Goal: Transaction & Acquisition: Purchase product/service

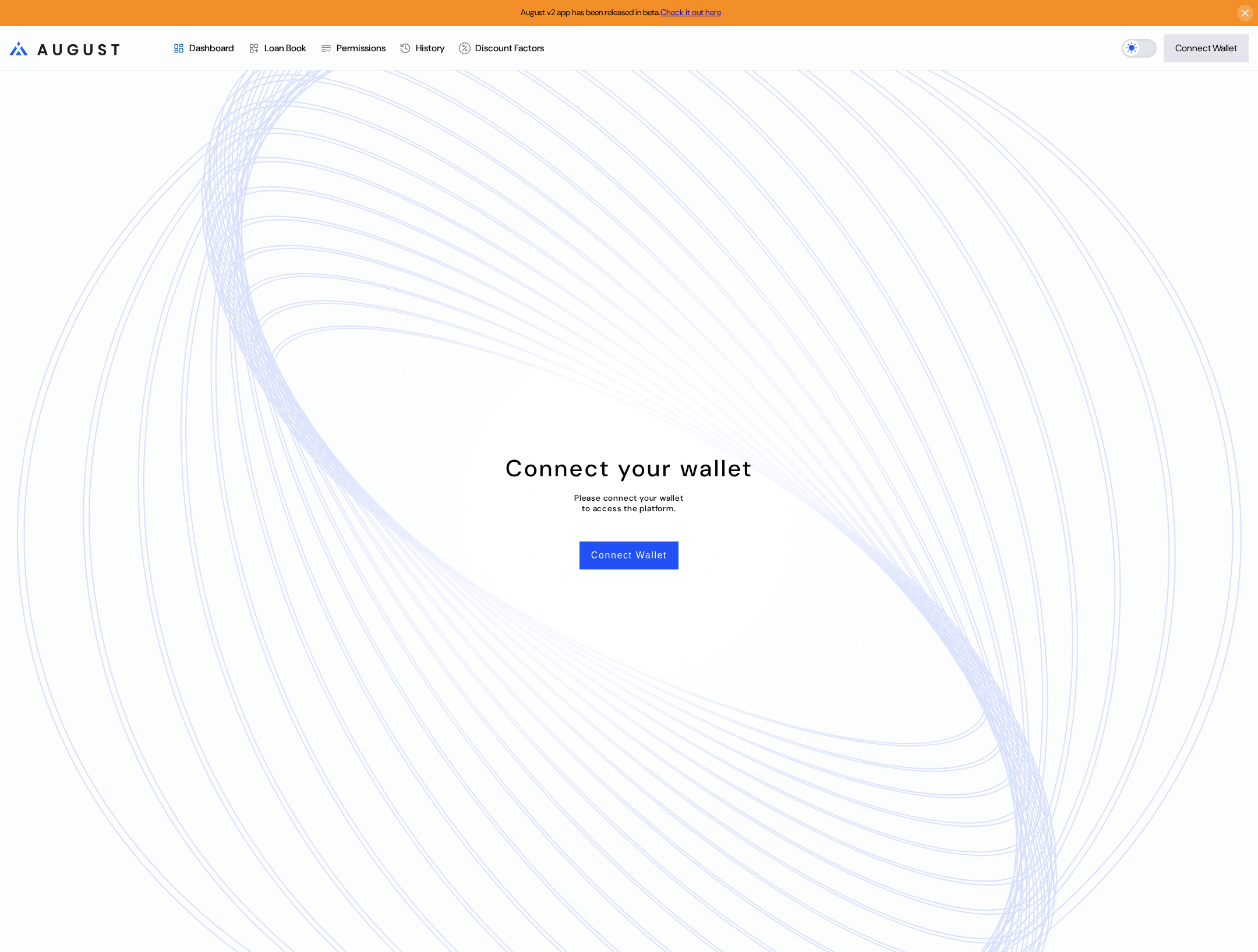
click at [1139, 54] on label at bounding box center [1140, 48] width 35 height 19
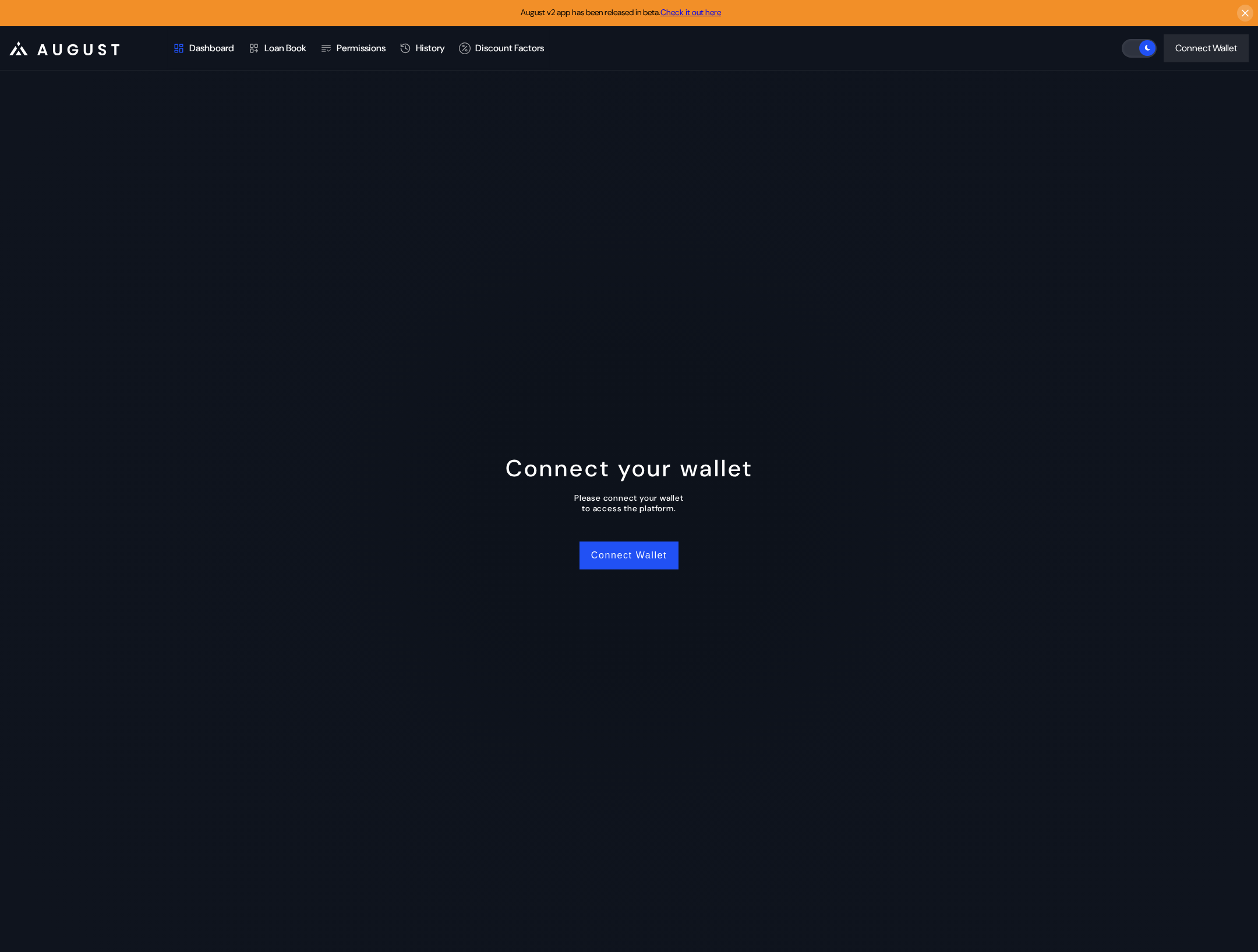
click at [1139, 47] on span at bounding box center [1147, 48] width 15 height 15
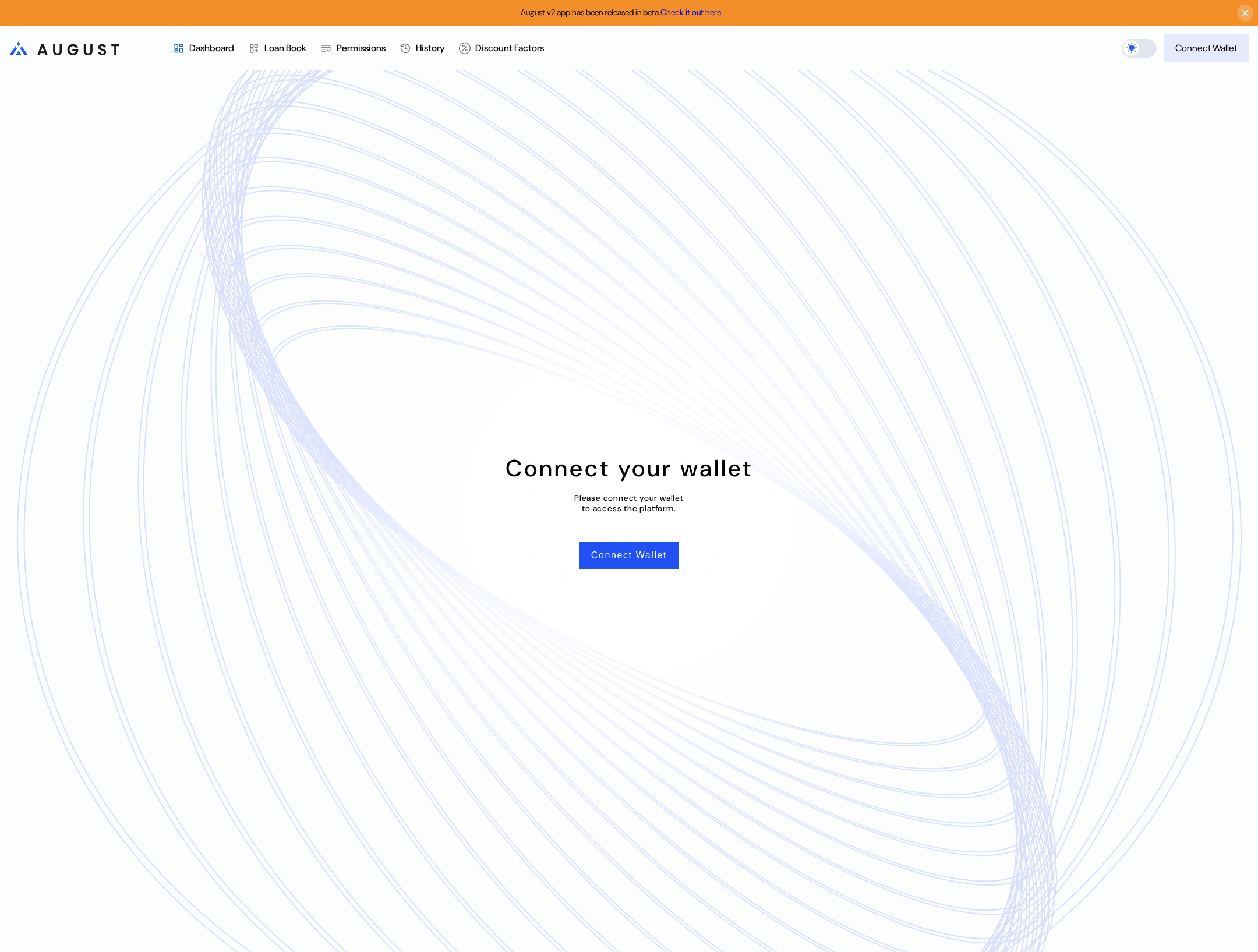
click at [1181, 45] on div "Connect Wallet" at bounding box center [1206, 48] width 62 height 12
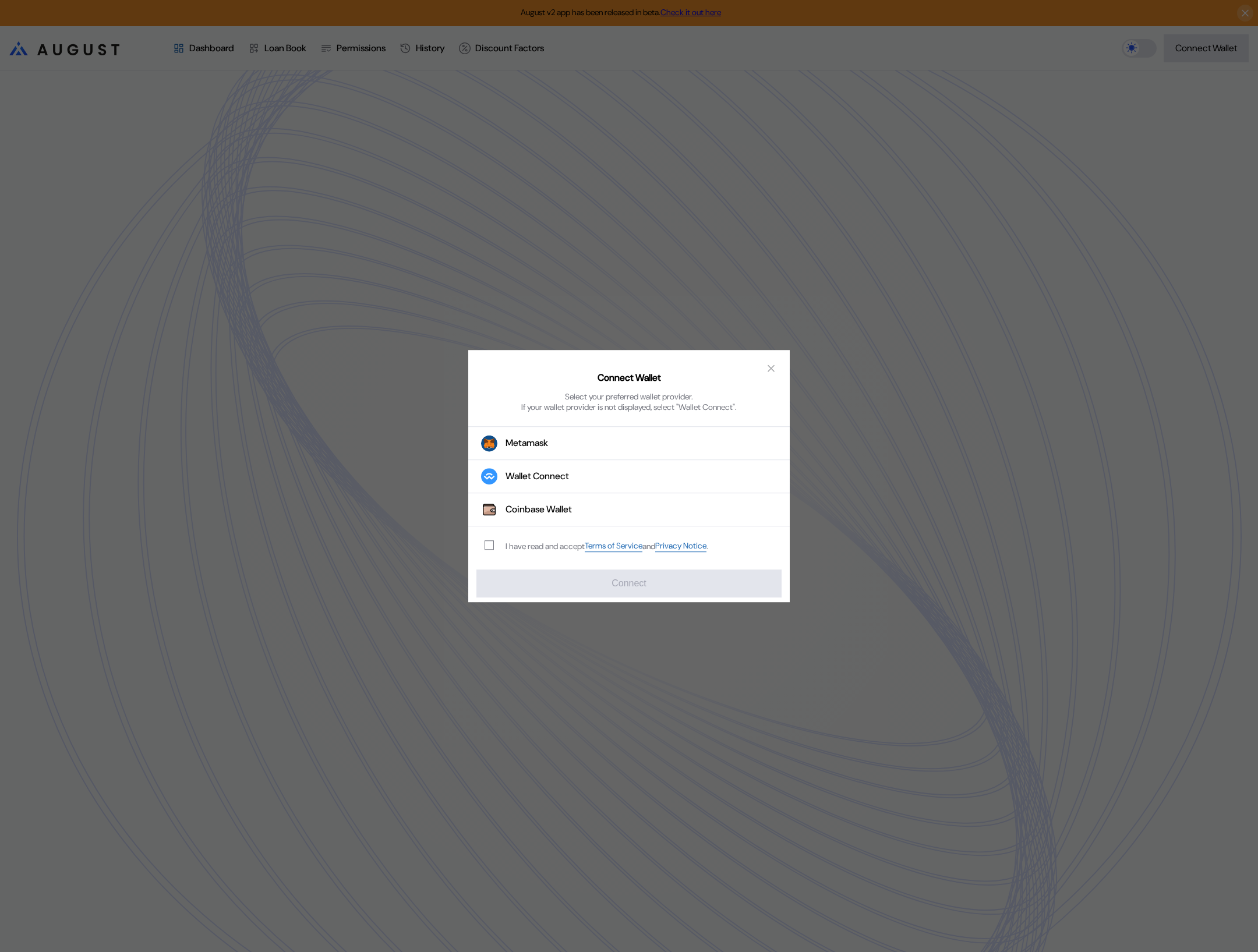
click at [524, 545] on div "I have read and accept Terms of Service and Privacy Notice ." at bounding box center [607, 547] width 203 height 11
click at [486, 547] on span "modal" at bounding box center [489, 546] width 8 height 8
click at [553, 483] on div "Wallet Connect" at bounding box center [537, 476] width 64 height 12
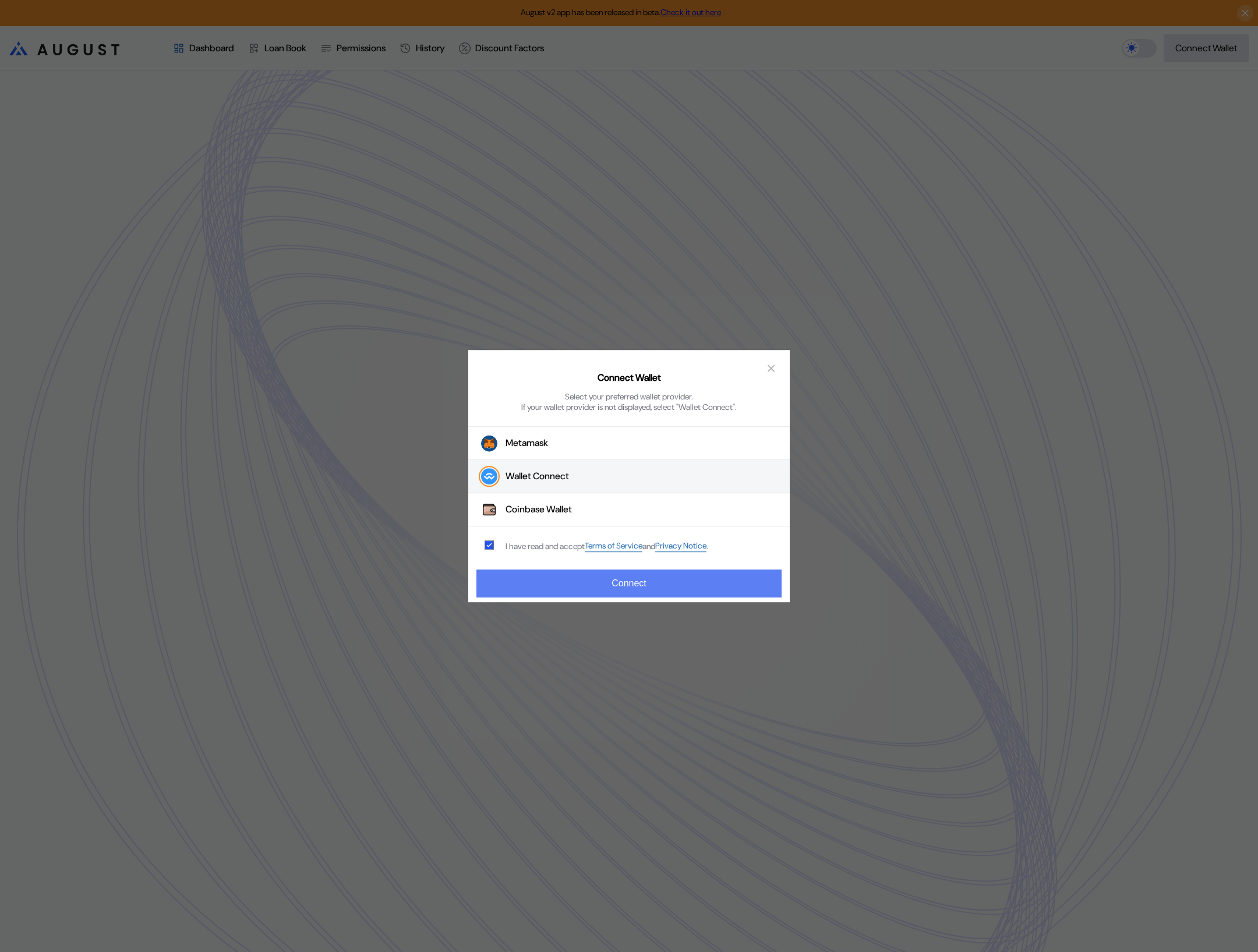
click at [573, 587] on button "Connect" at bounding box center [629, 584] width 305 height 28
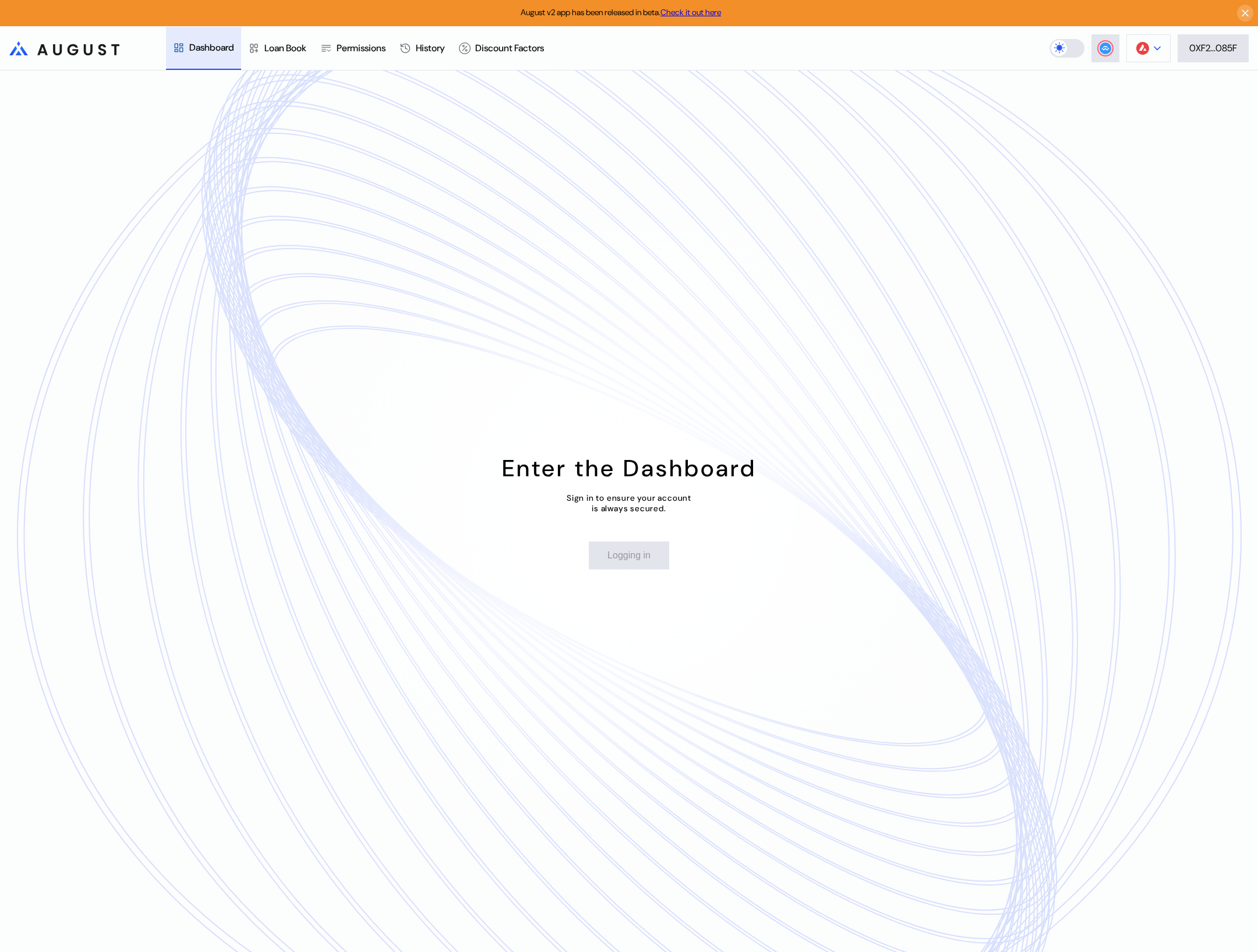
click at [1157, 52] on button at bounding box center [1148, 48] width 44 height 28
click at [1145, 136] on button "Arbitrum One" at bounding box center [1112, 137] width 116 height 28
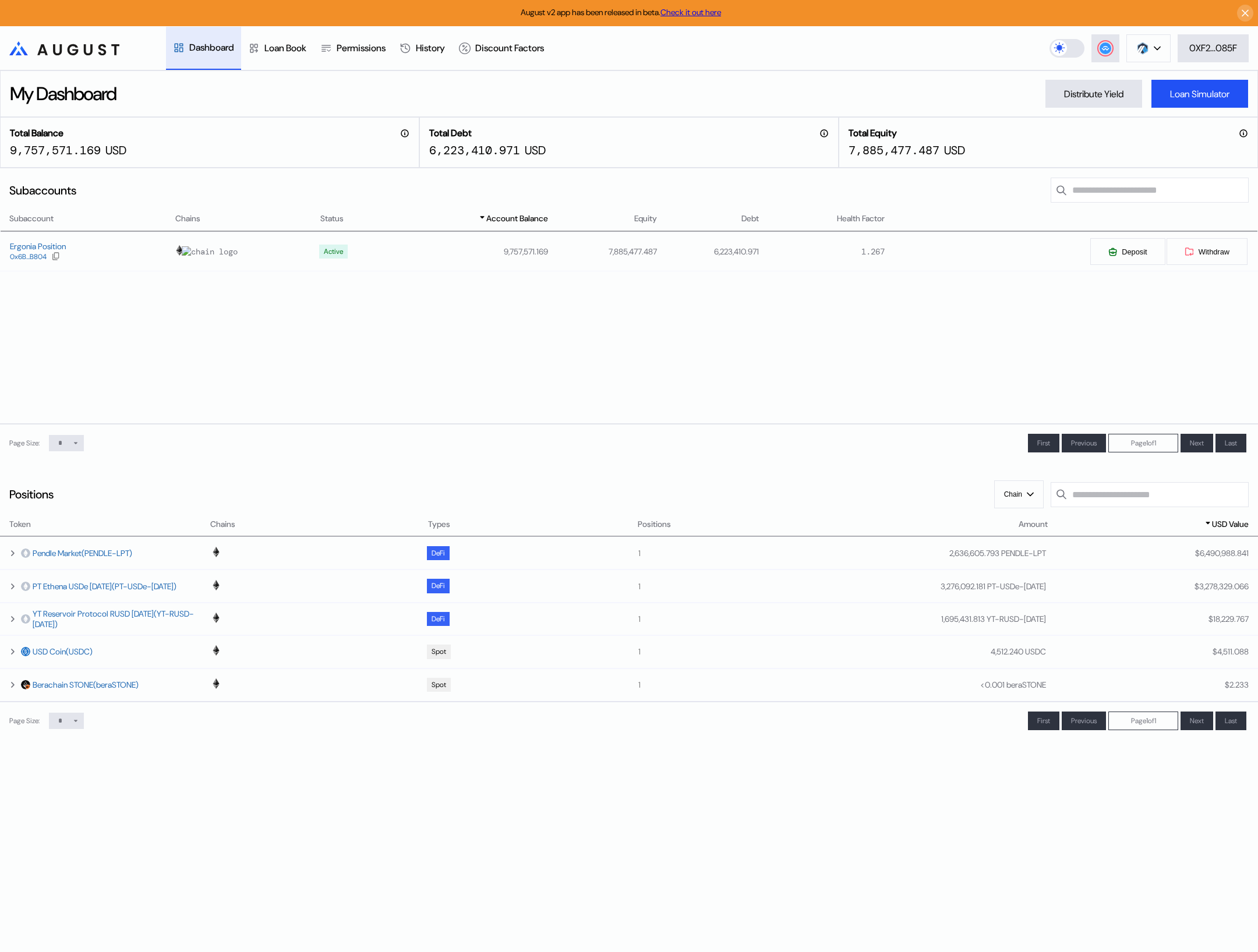
click at [456, 383] on div "Subaccount Chains Status Account Balance Equity Debt Health Factor Ergonia Posi…" at bounding box center [629, 318] width 1258 height 212
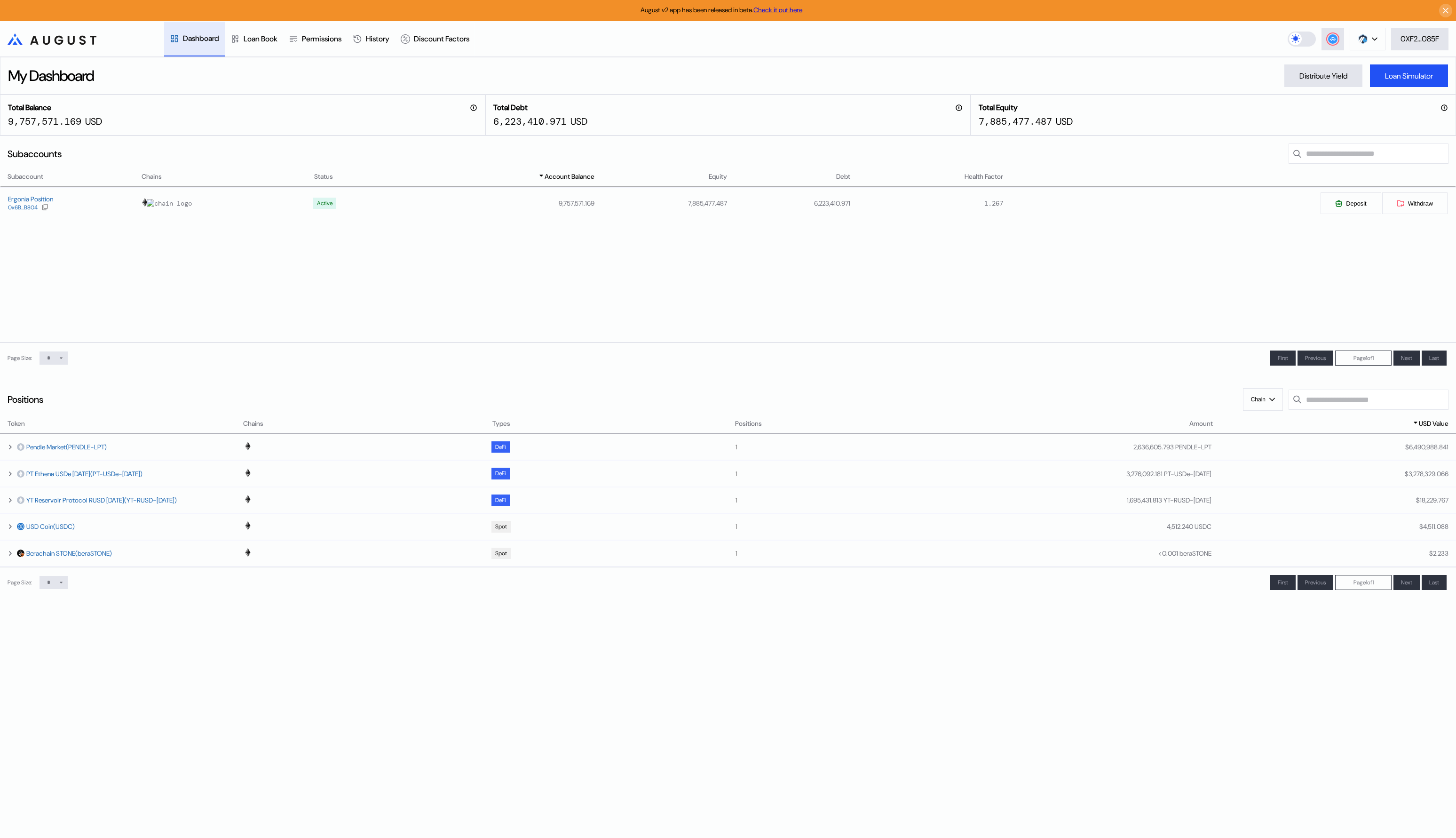
click at [478, 275] on div "Subaccount Chains Status Account Balance Equity Debt Health Factor Ergonia Posi…" at bounding box center [728, 257] width 1456 height 171
click at [826, 290] on div "Subaccount Chains Status Account Balance Equity Debt Health Factor Ergonia Posi…" at bounding box center [728, 257] width 1456 height 171
click at [505, 681] on div "August v2 app has been released in beta. Check it out here .cls-1 { fill: url(#…" at bounding box center [728, 419] width 1456 height 838
click at [970, 282] on div "Subaccount Chains Status Account Balance Equity Debt Health Factor Ergonia Posi…" at bounding box center [728, 257] width 1456 height 171
click at [14, 203] on div "Ergonia Position" at bounding box center [31, 198] width 45 height 8
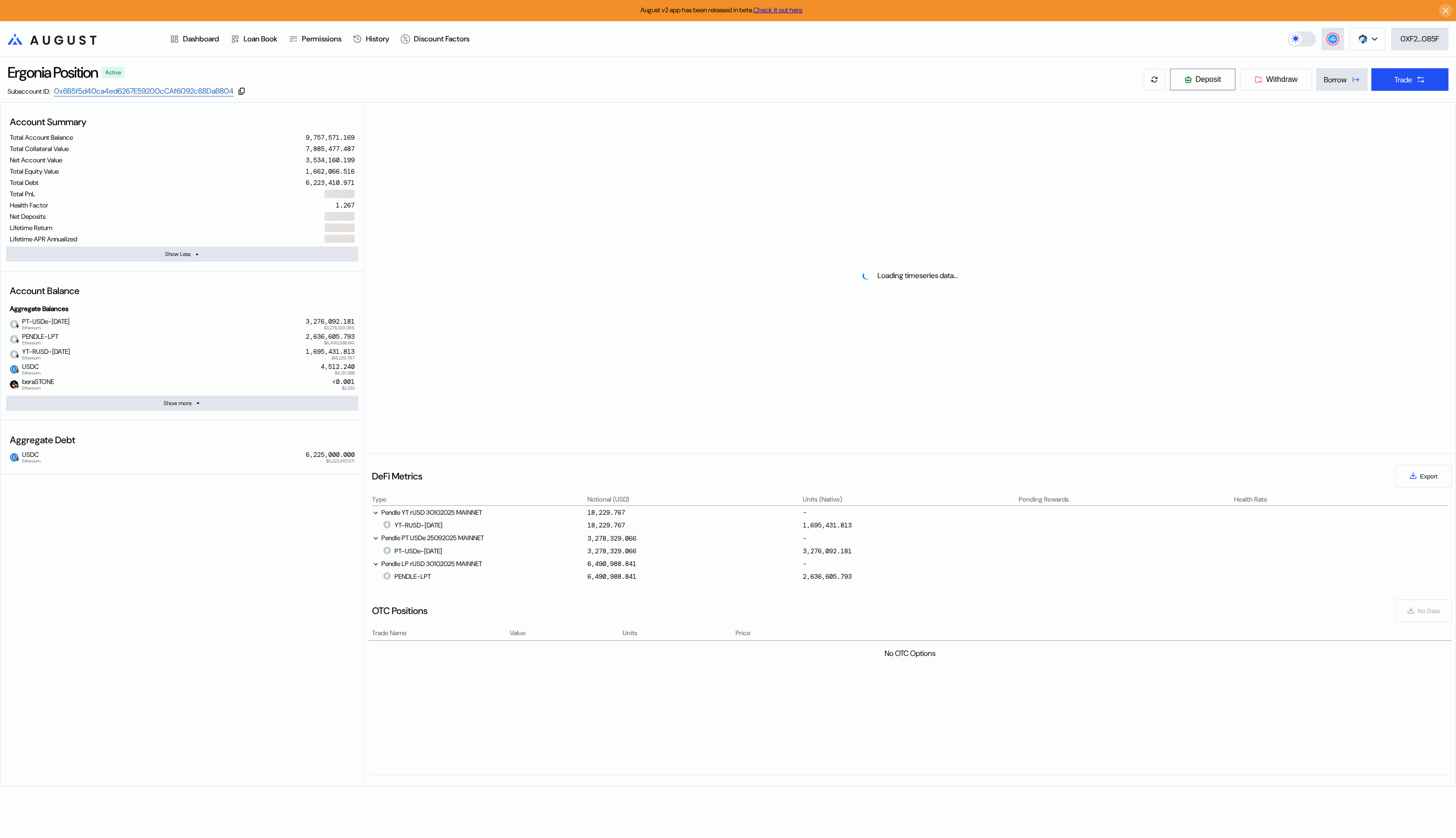
click at [1015, 77] on span "Deposit" at bounding box center [1208, 79] width 25 height 8
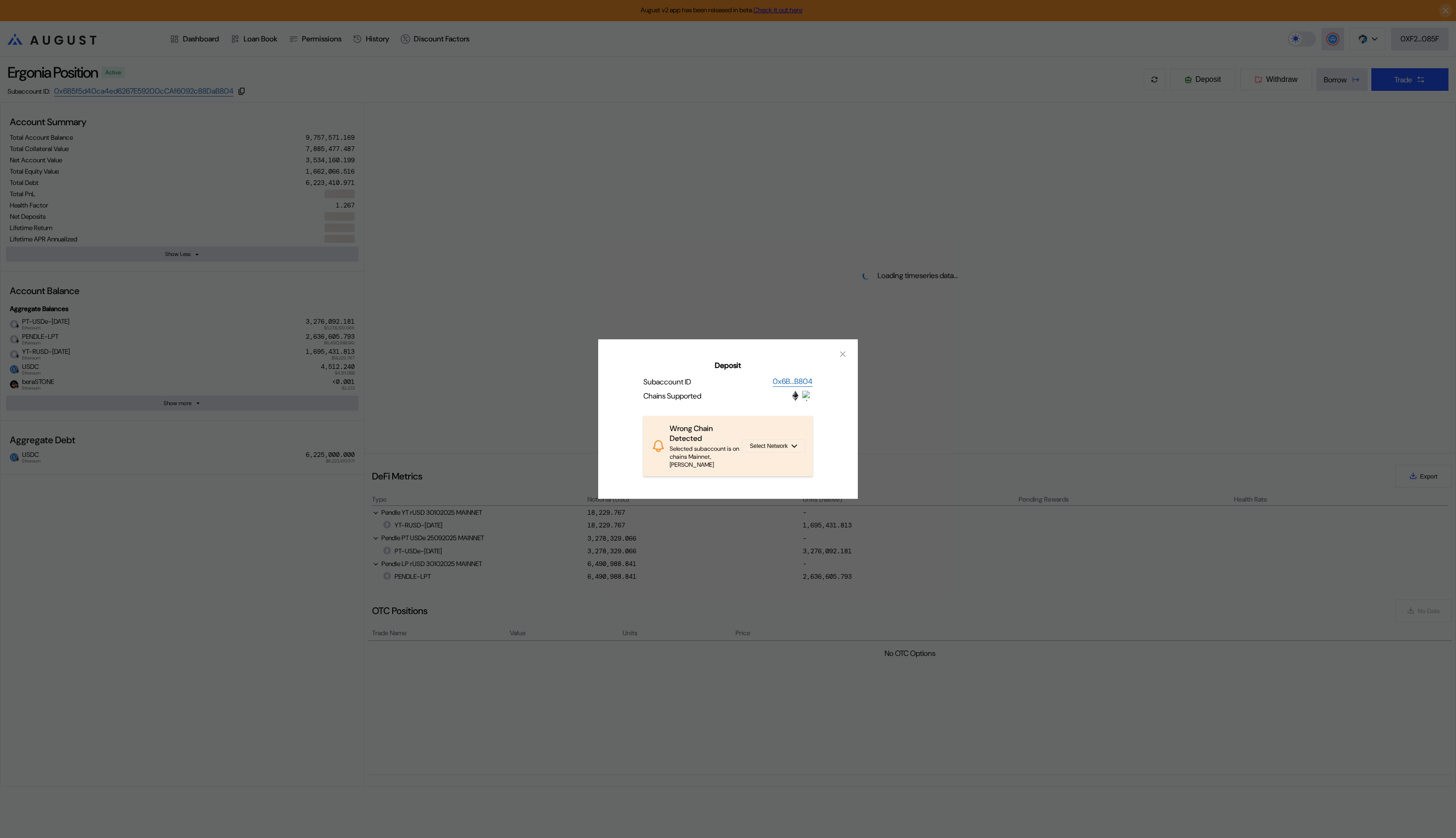
click at [752, 398] on div "Chains Supported" at bounding box center [728, 396] width 170 height 10
click at [779, 447] on span "Select Network" at bounding box center [768, 446] width 38 height 7
click at [767, 469] on button "Ethereum" at bounding box center [757, 468] width 94 height 23
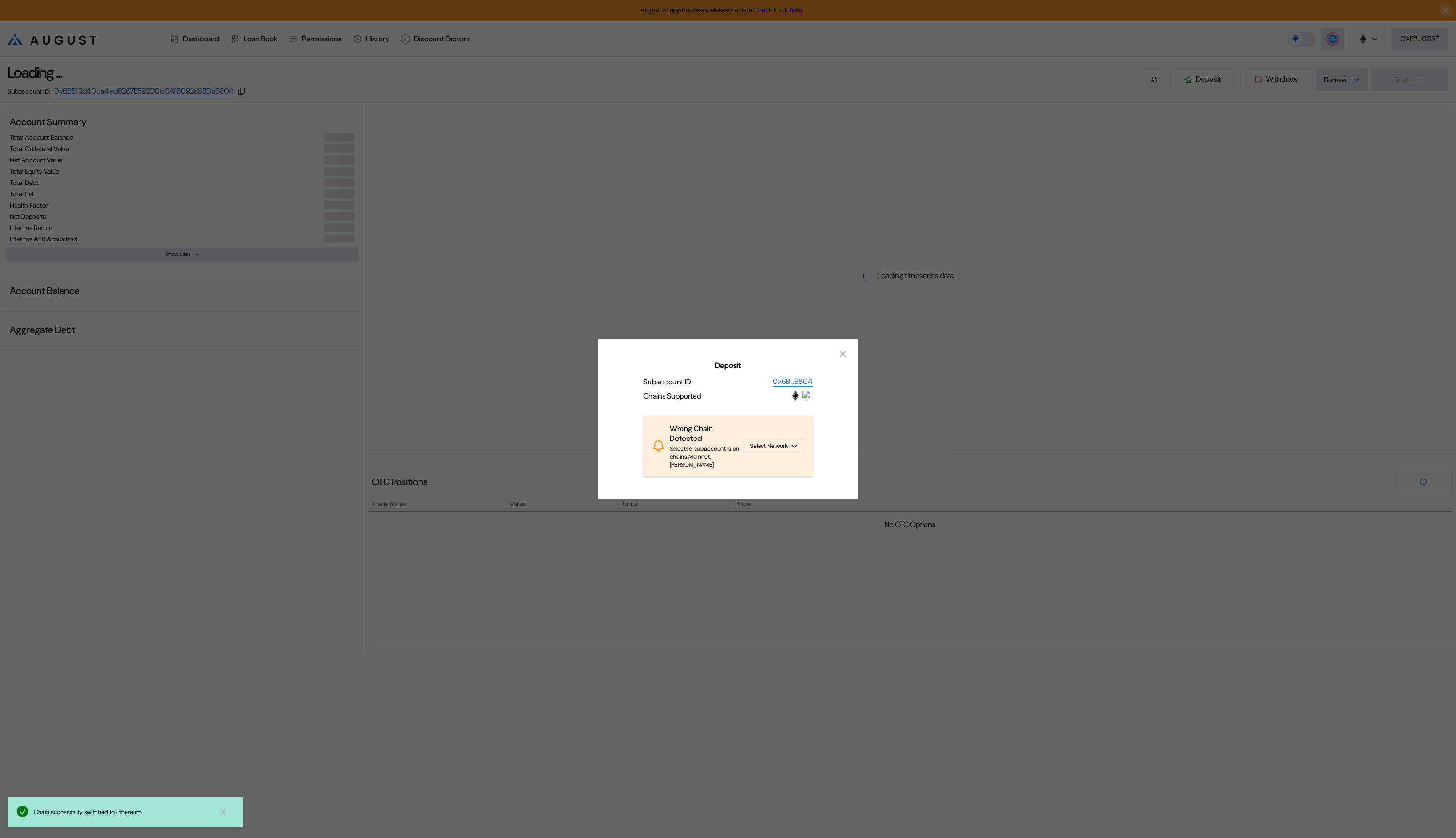
click at [756, 258] on div "Deposit Subaccount ID 0x6B...B804 Chains Supported Wrong Chain Detected Selecte…" at bounding box center [728, 419] width 1456 height 838
click at [841, 357] on icon "close modal" at bounding box center [843, 354] width 5 height 5
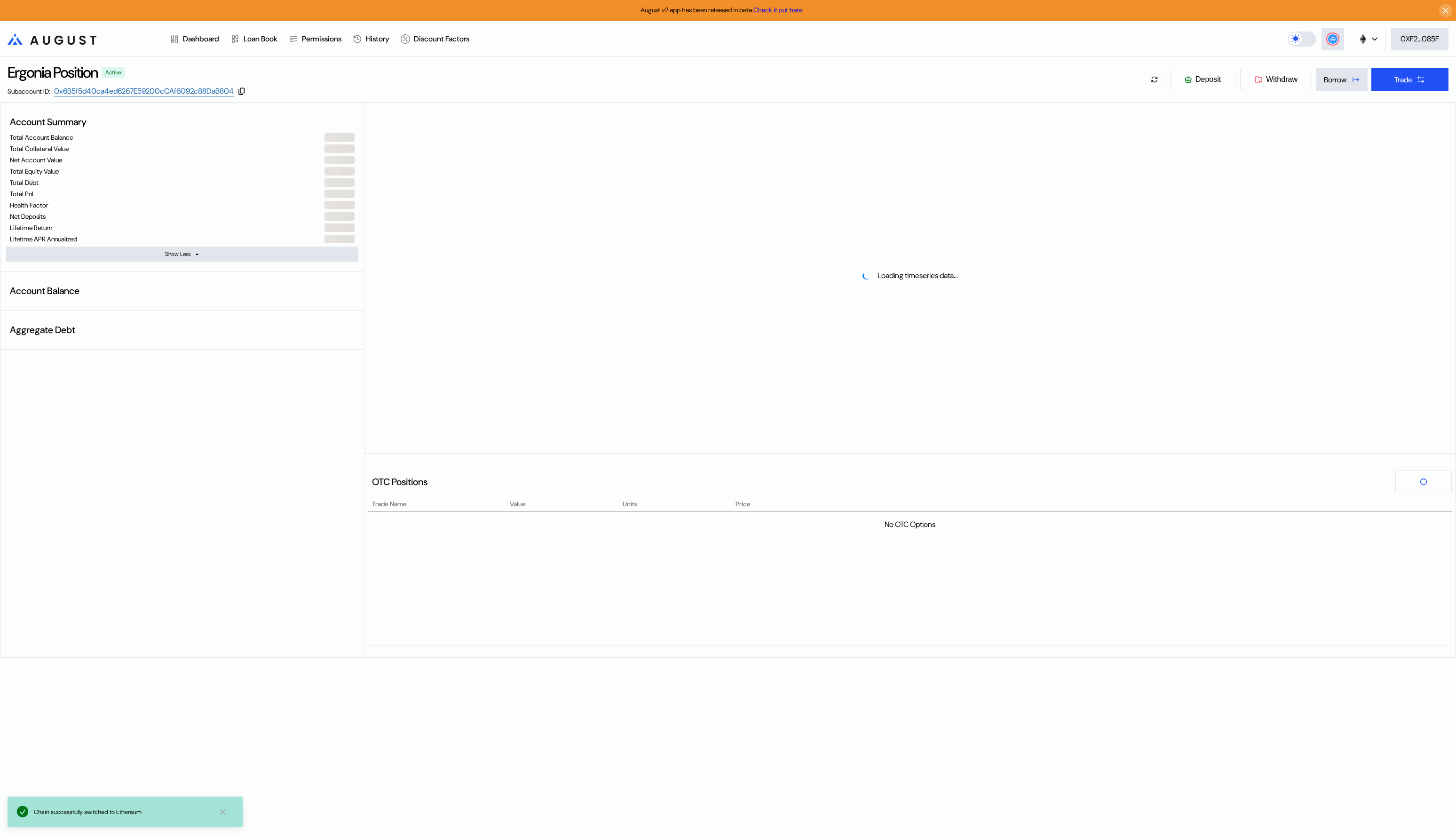
click at [693, 300] on div "Loading timeseries data..." at bounding box center [910, 275] width 1091 height 346
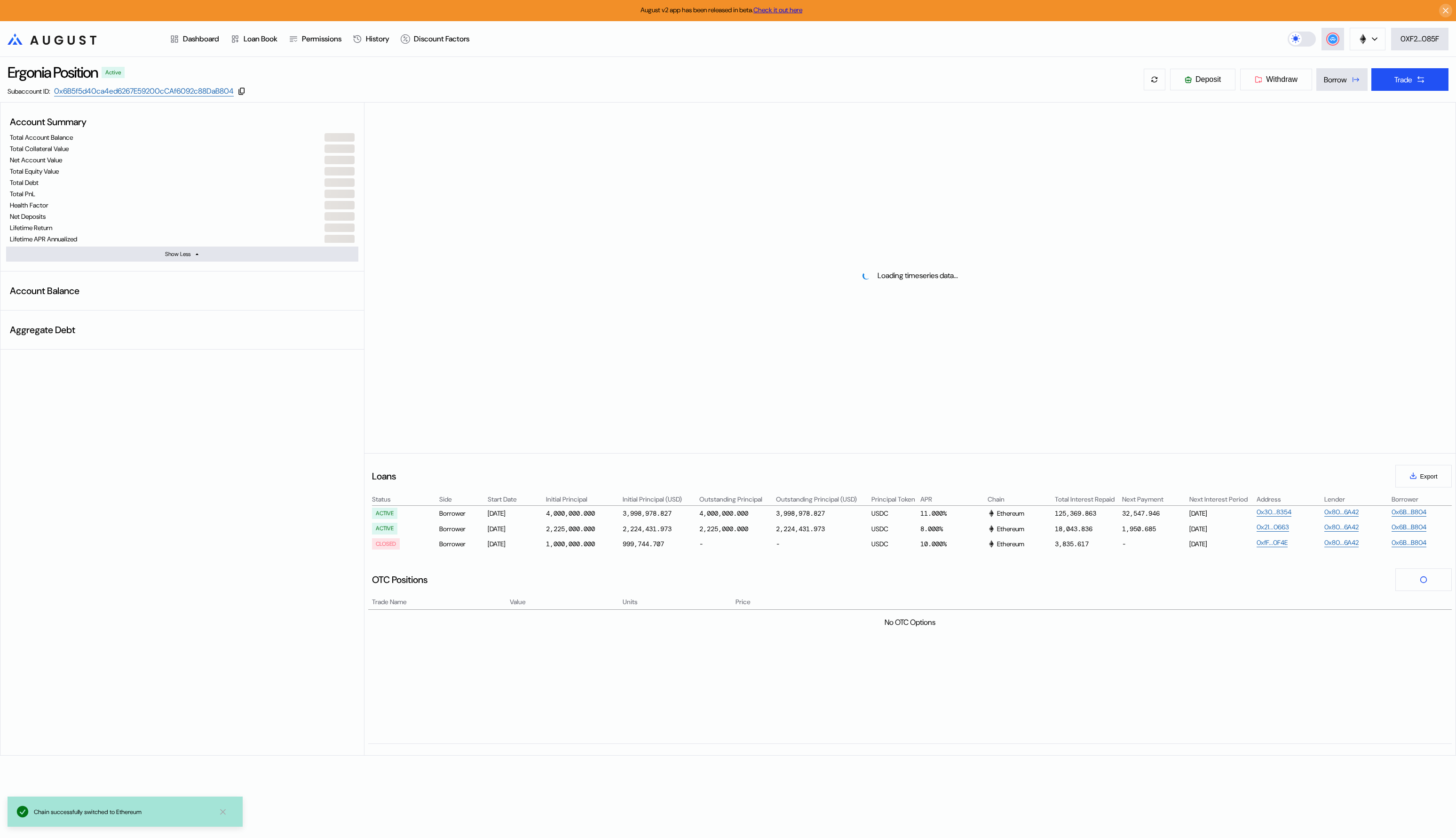
select select "*"
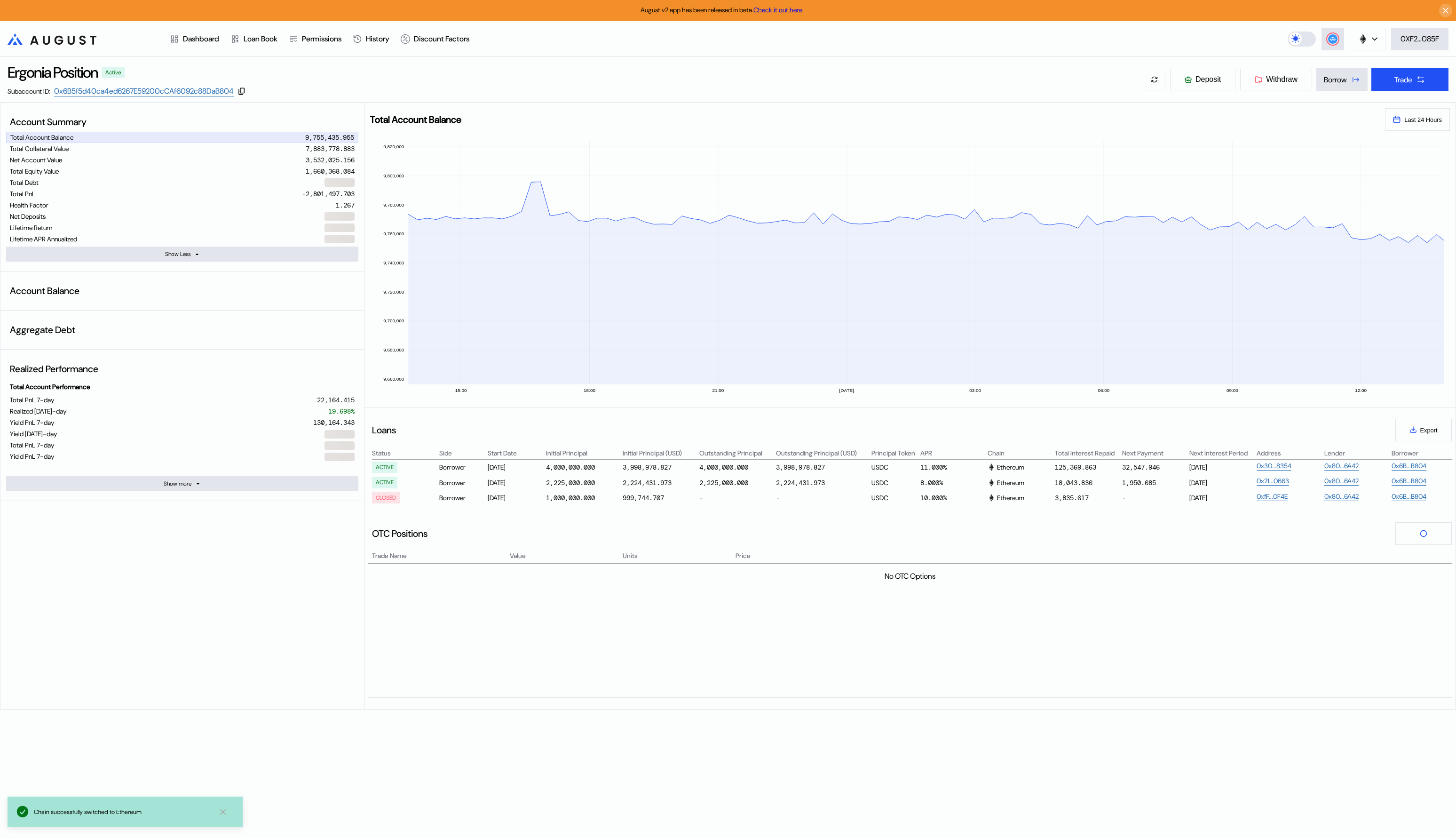
click at [541, 609] on div "No OTC Options" at bounding box center [909, 630] width 1084 height 133
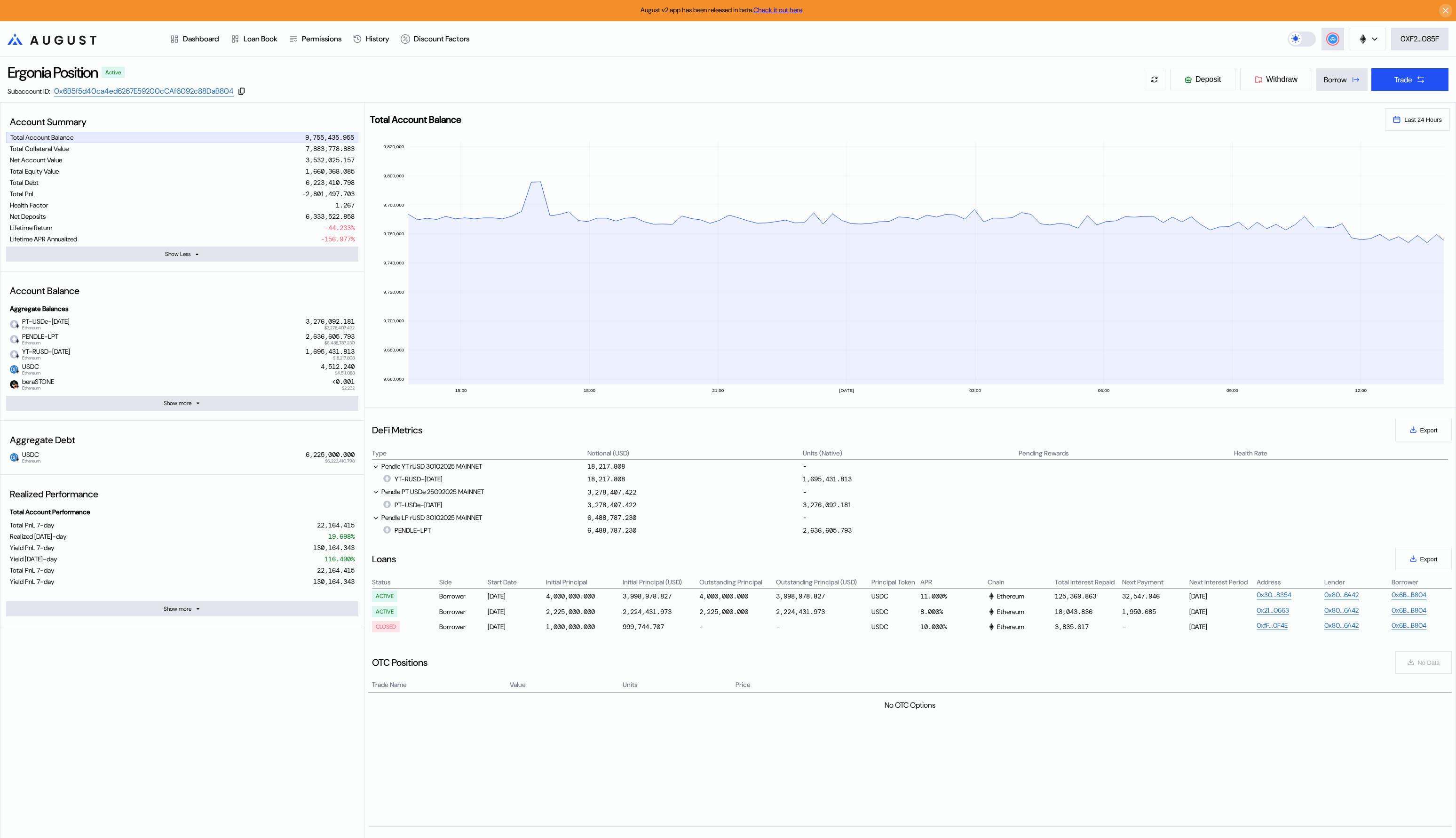
click at [134, 740] on div "Account Summary Total Account Balance 9,755,435.955 Total Collateral Value 7,88…" at bounding box center [183, 470] width 364 height 735
